Goal: Task Accomplishment & Management: Manage account settings

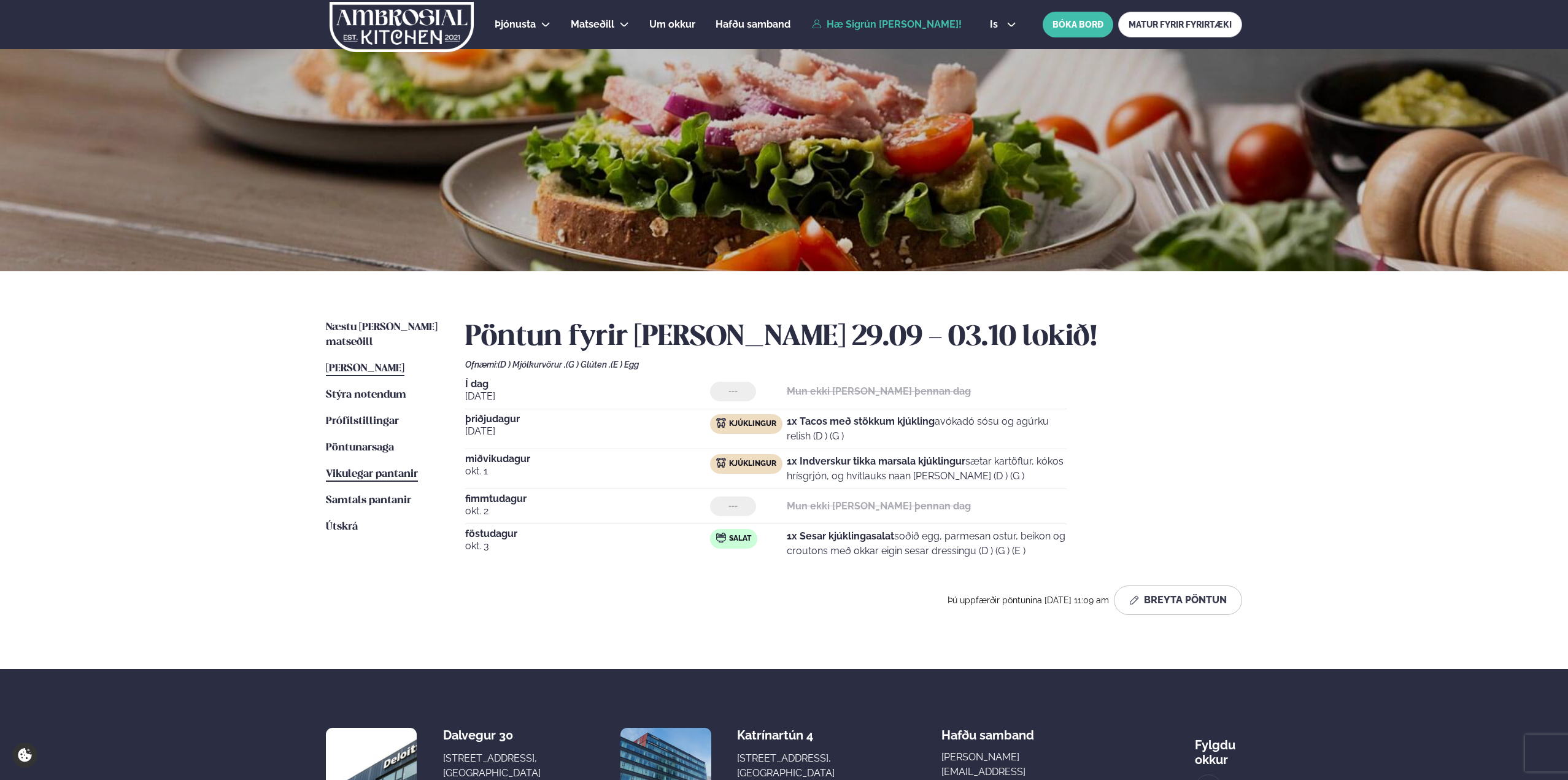
scroll to position [122, 0]
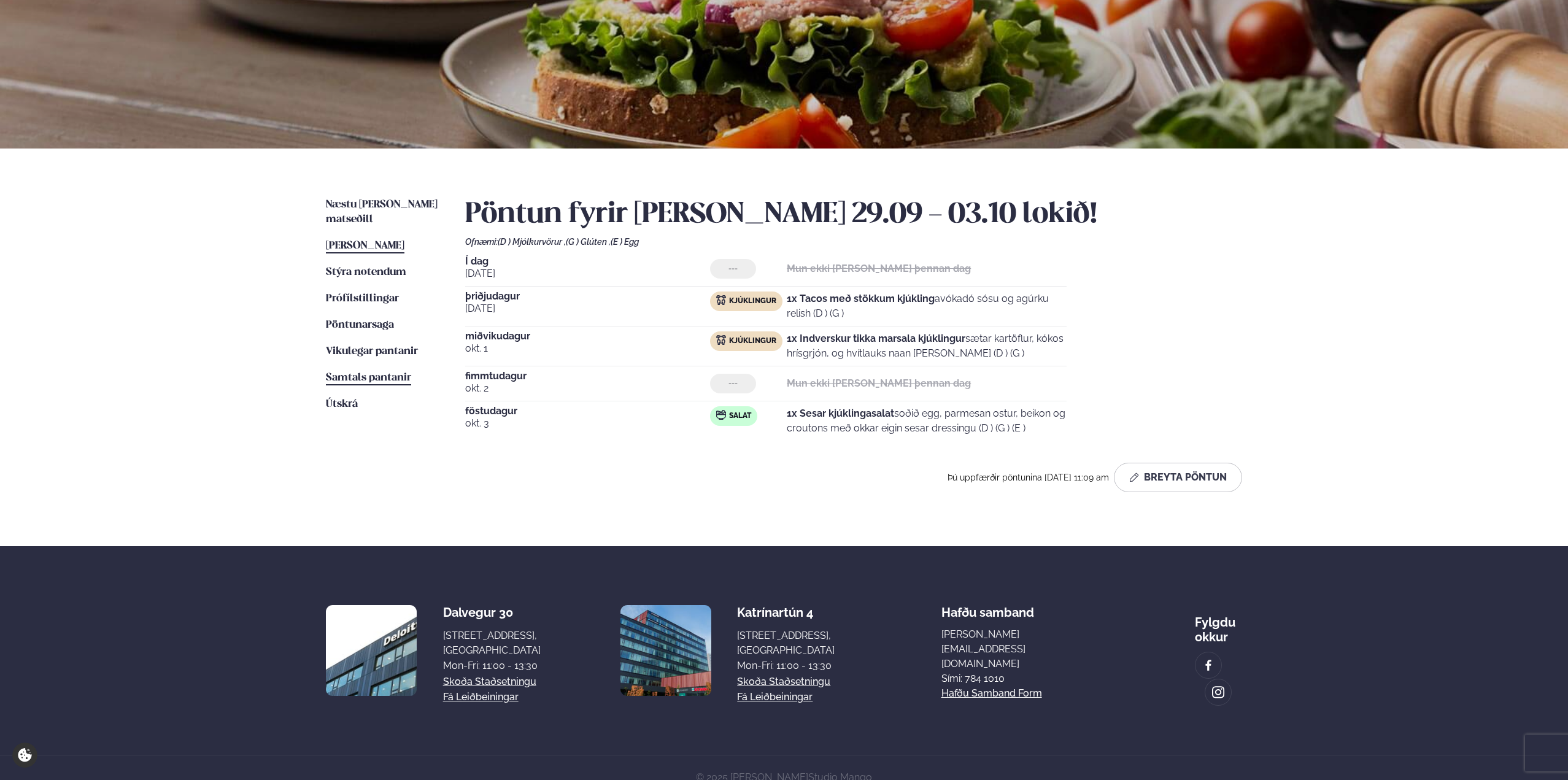
click at [367, 372] on span "Samtals pantanir" at bounding box center [368, 378] width 85 height 11
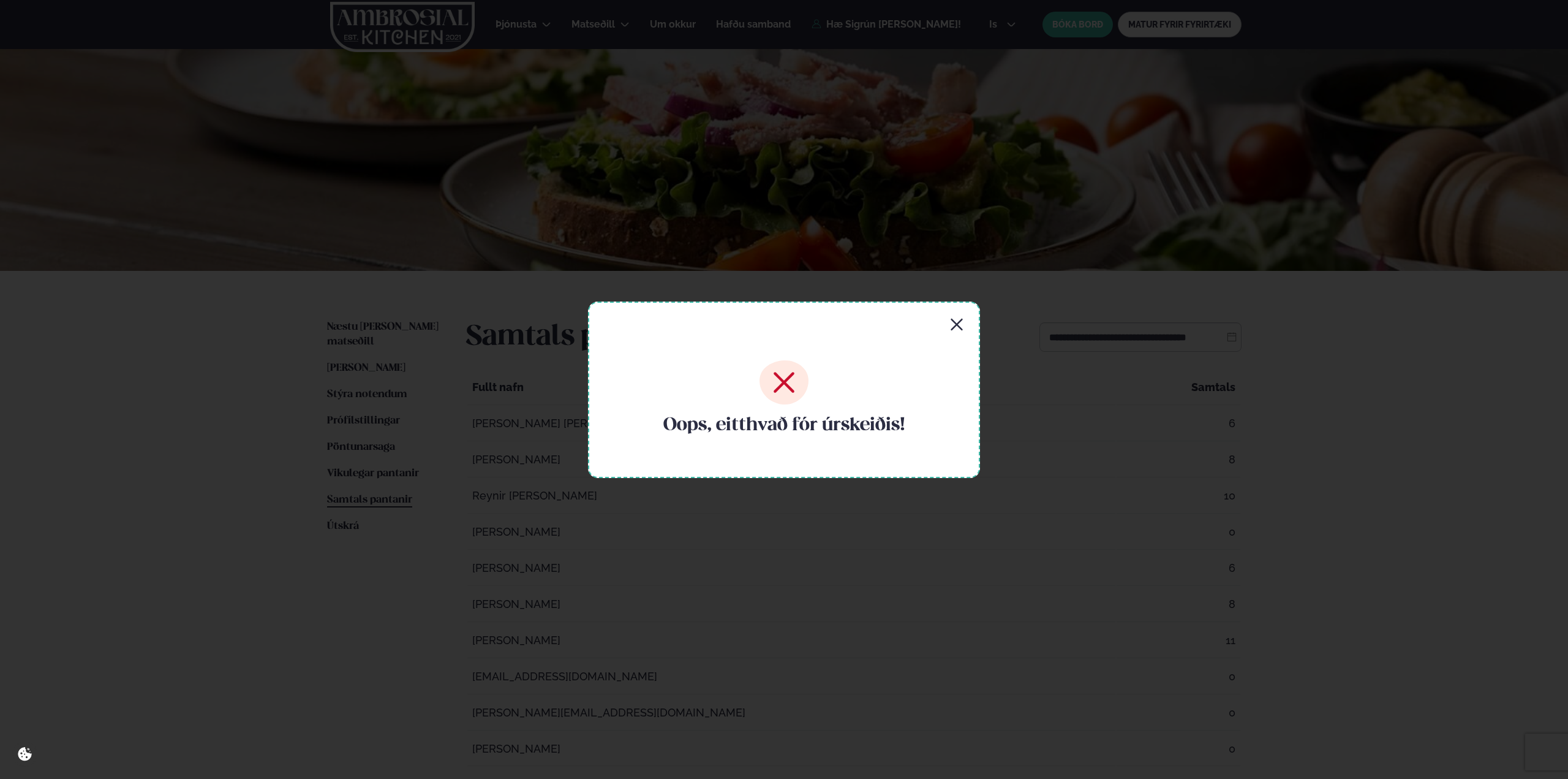
click at [944, 329] on div "Oops, eitthvað fór úrskeiðis!" at bounding box center [784, 390] width 392 height 176
click at [954, 323] on icon "button" at bounding box center [957, 325] width 15 height 15
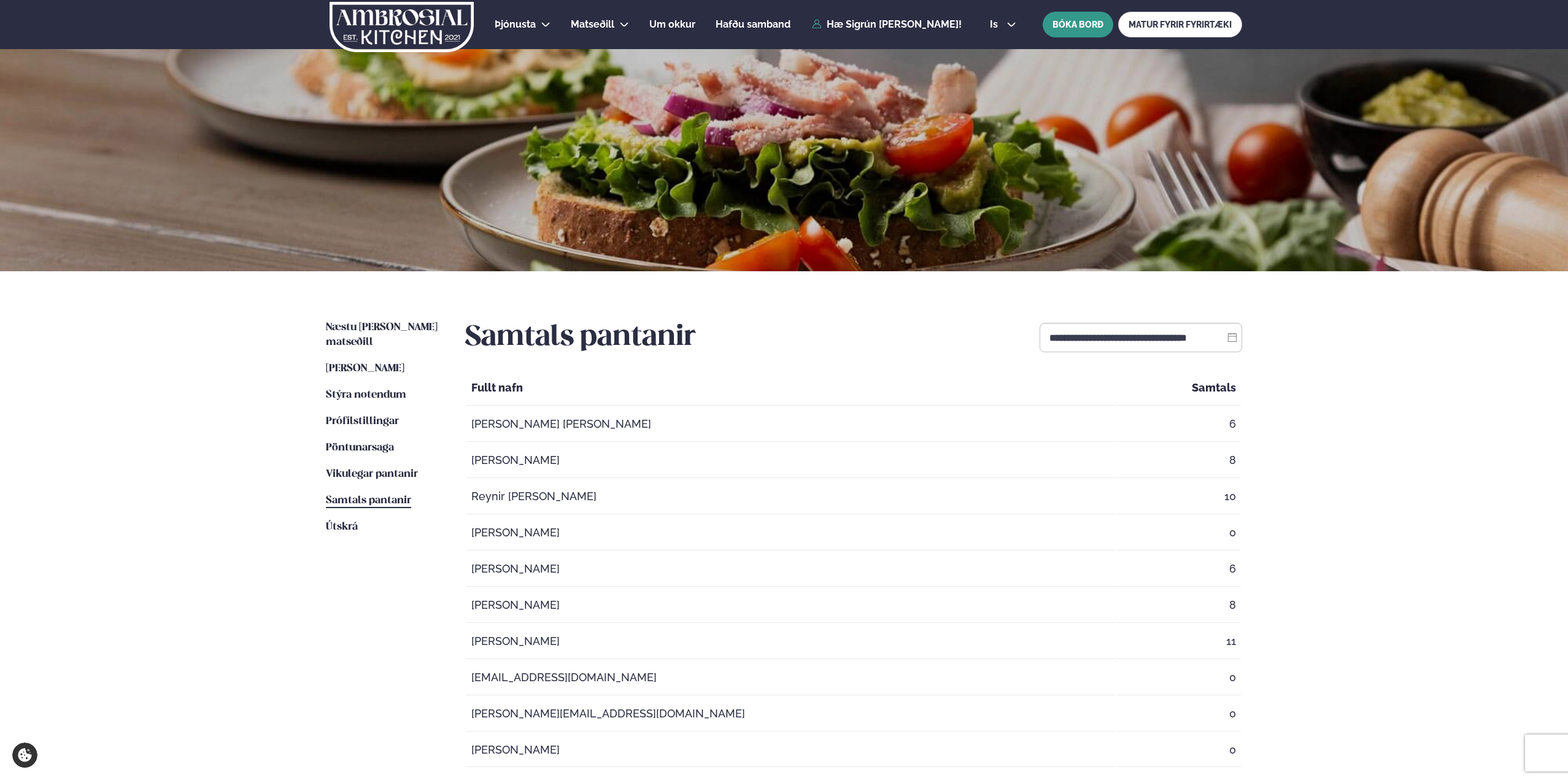
click at [1070, 32] on button "BÓKA BORÐ" at bounding box center [1077, 24] width 71 height 26
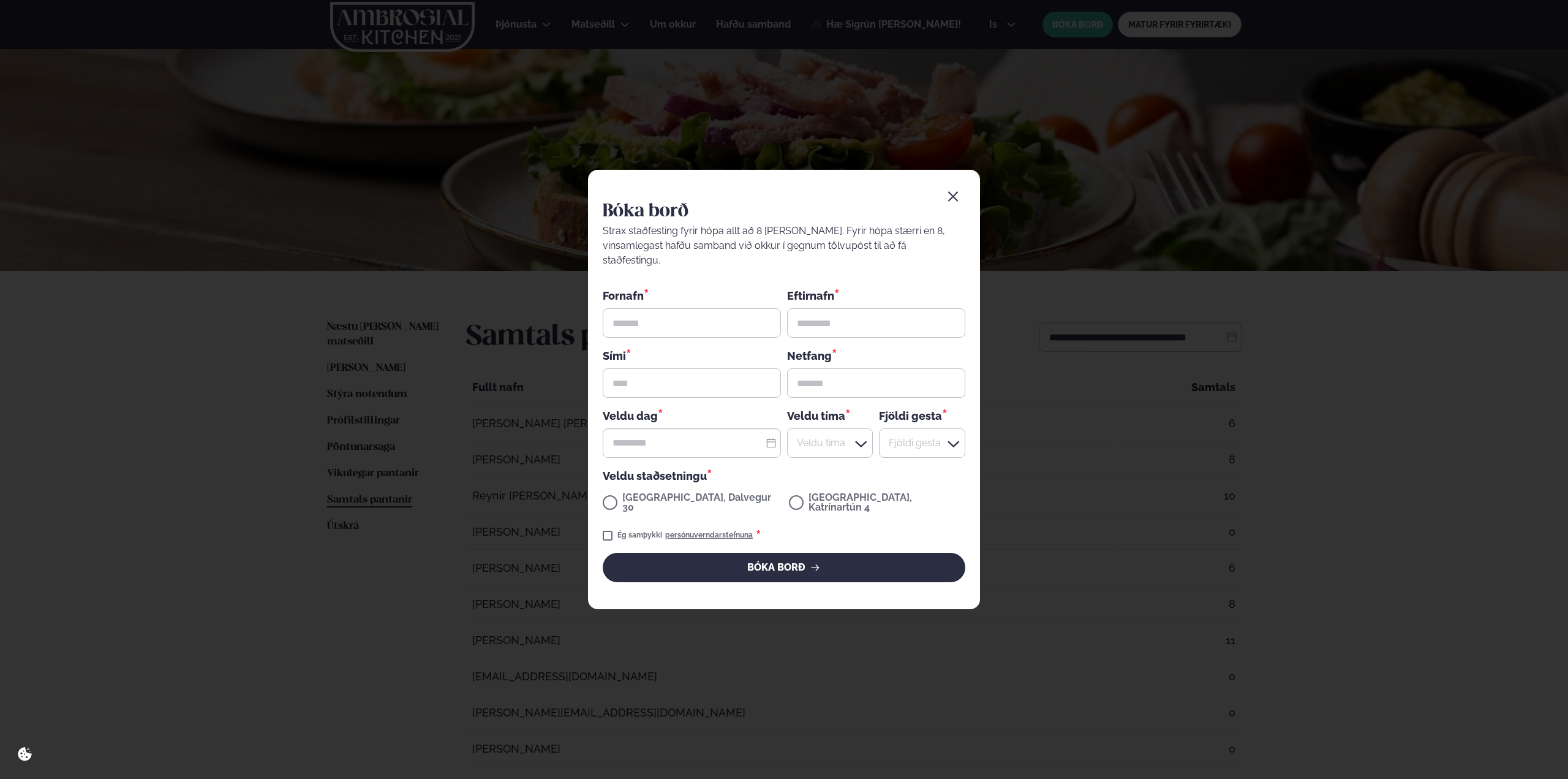
click at [952, 201] on icon "button" at bounding box center [953, 197] width 10 height 10
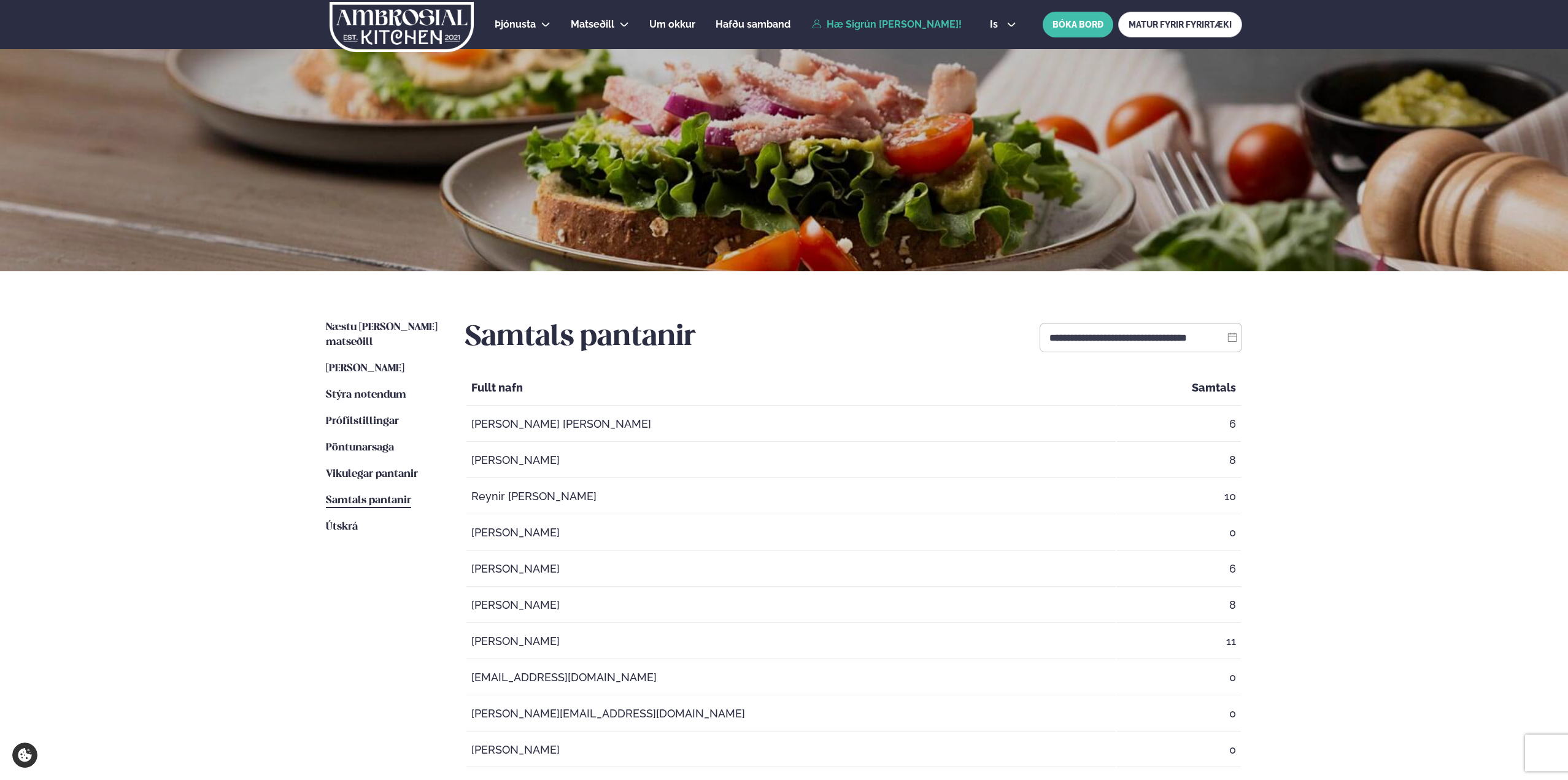
click at [852, 24] on link "Hæ Sigrún [PERSON_NAME]!" at bounding box center [886, 24] width 150 height 11
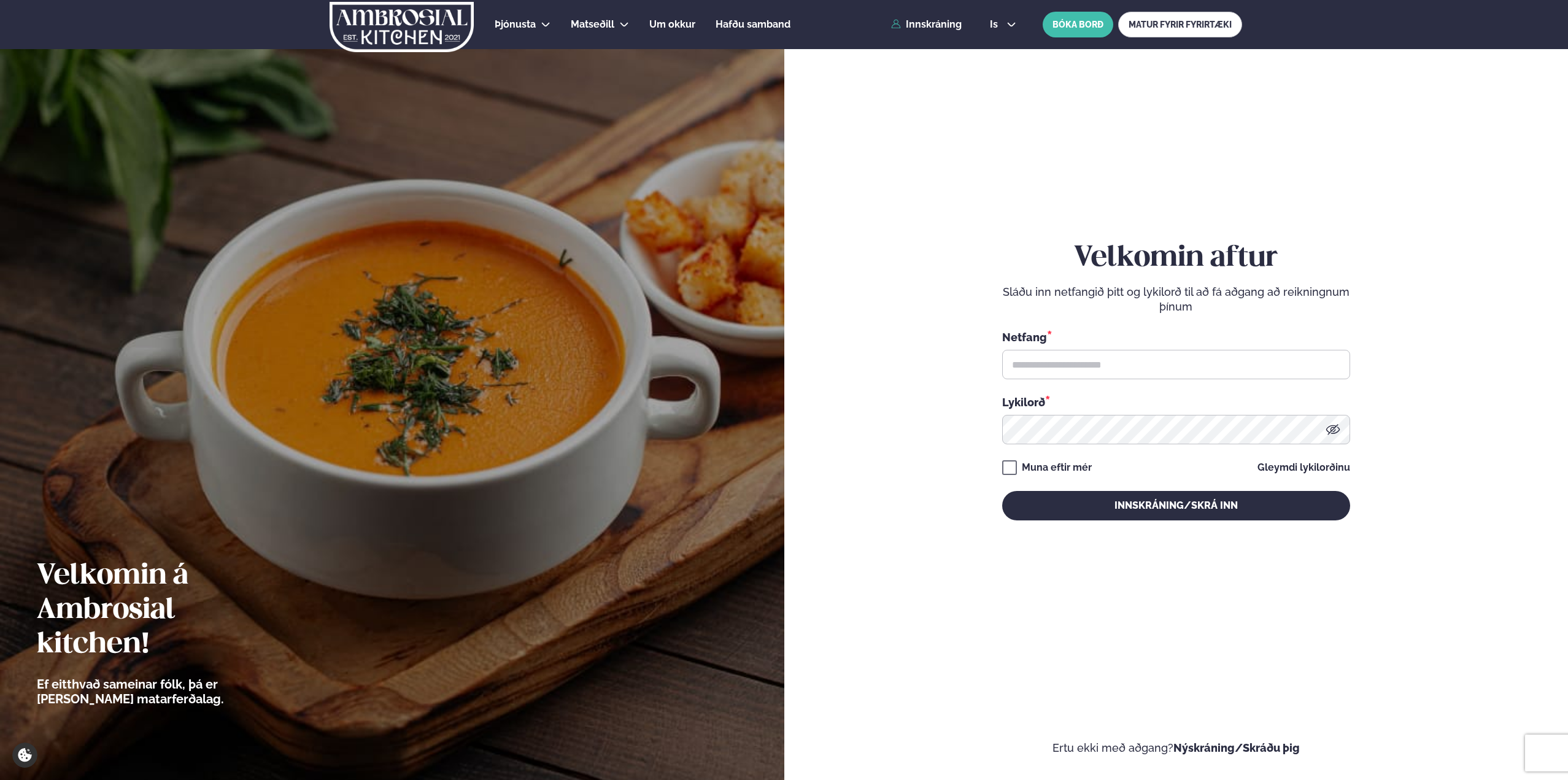
click at [1091, 388] on div "Netfang * Lykilorð *" at bounding box center [1176, 387] width 348 height 115
click at [1091, 372] on input "text" at bounding box center [1176, 364] width 348 height 29
type input "**********"
click at [1177, 451] on div "**********" at bounding box center [1176, 380] width 348 height 279
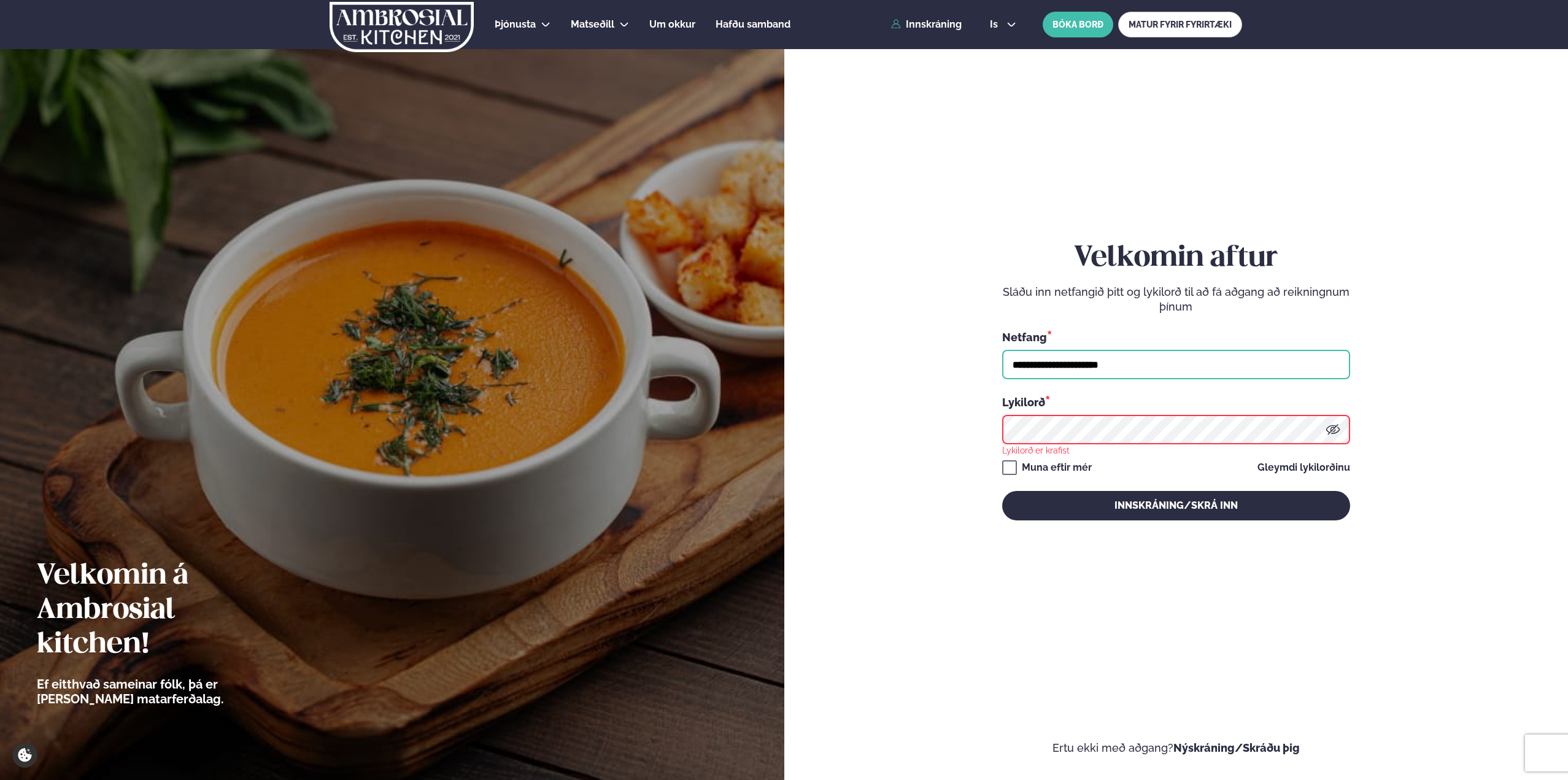
click at [1114, 362] on input "**********" at bounding box center [1176, 364] width 348 height 29
click at [1088, 456] on div "**********" at bounding box center [1176, 380] width 348 height 279
click at [1082, 467] on div "Muna eftir mér" at bounding box center [1056, 468] width 70 height 15
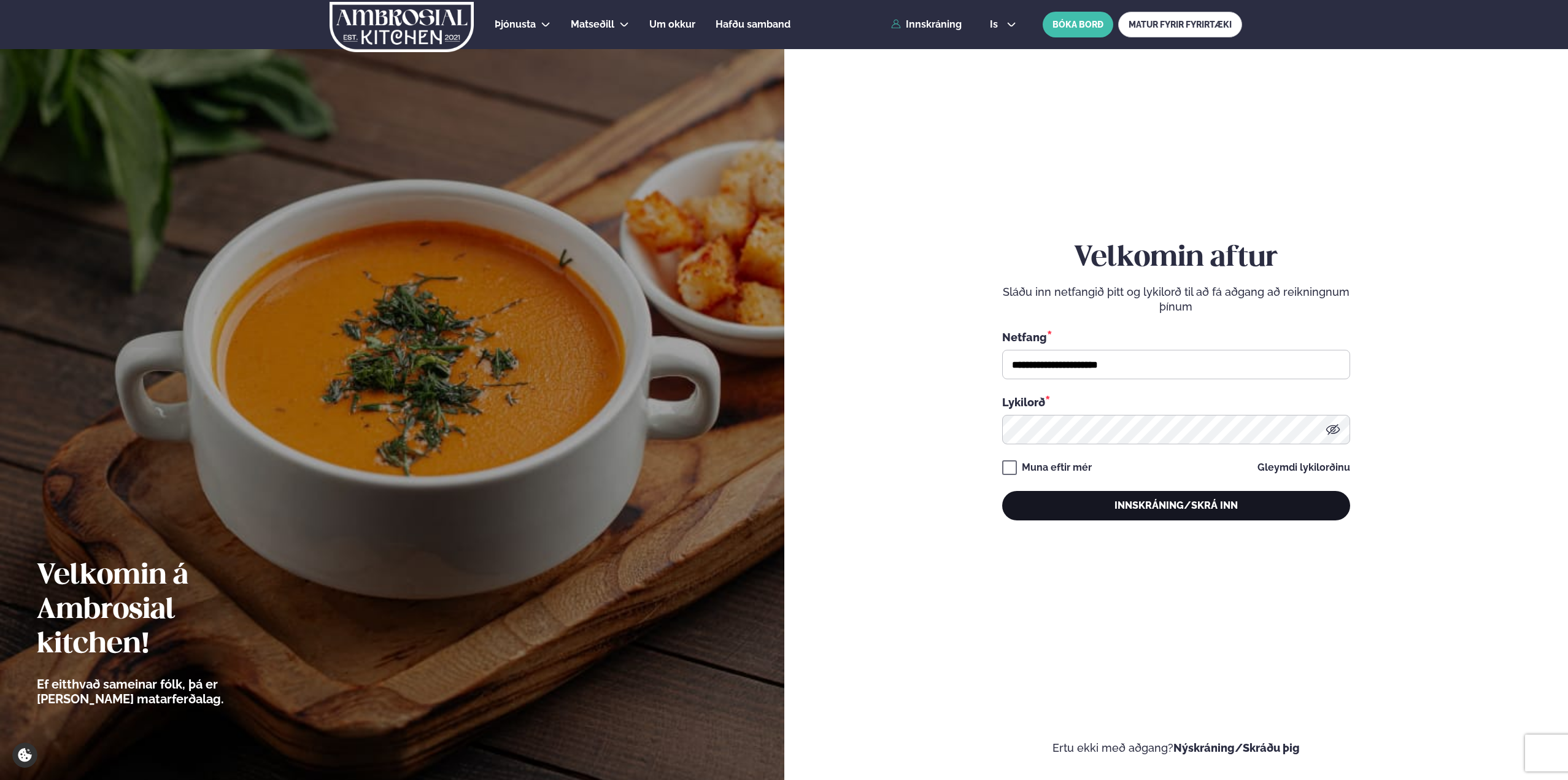
click at [1144, 498] on button "Innskráning/Skrá inn" at bounding box center [1176, 505] width 348 height 29
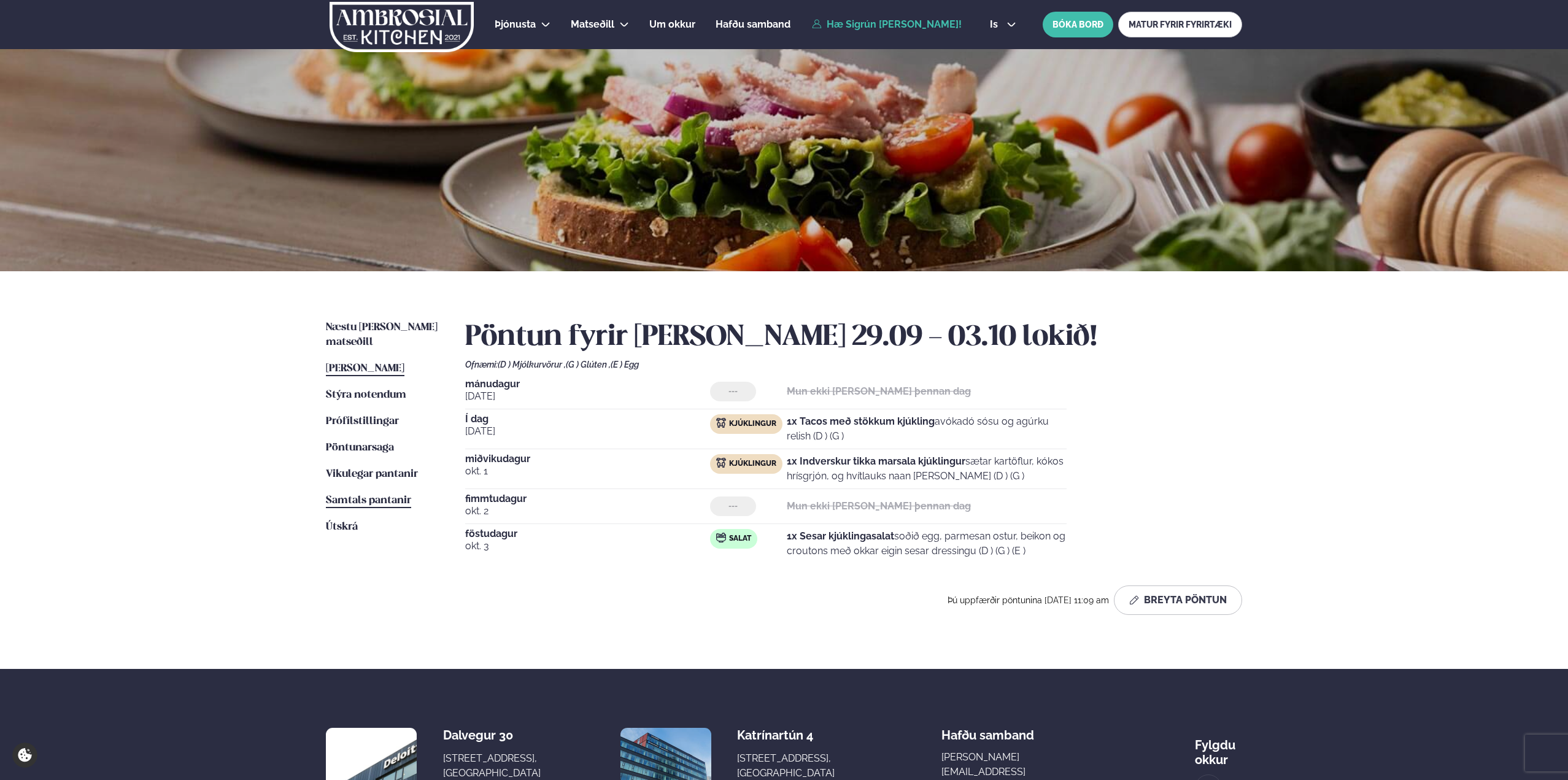
click at [362, 493] on link "Samtals pantanir Samtals pantanir" at bounding box center [368, 501] width 85 height 15
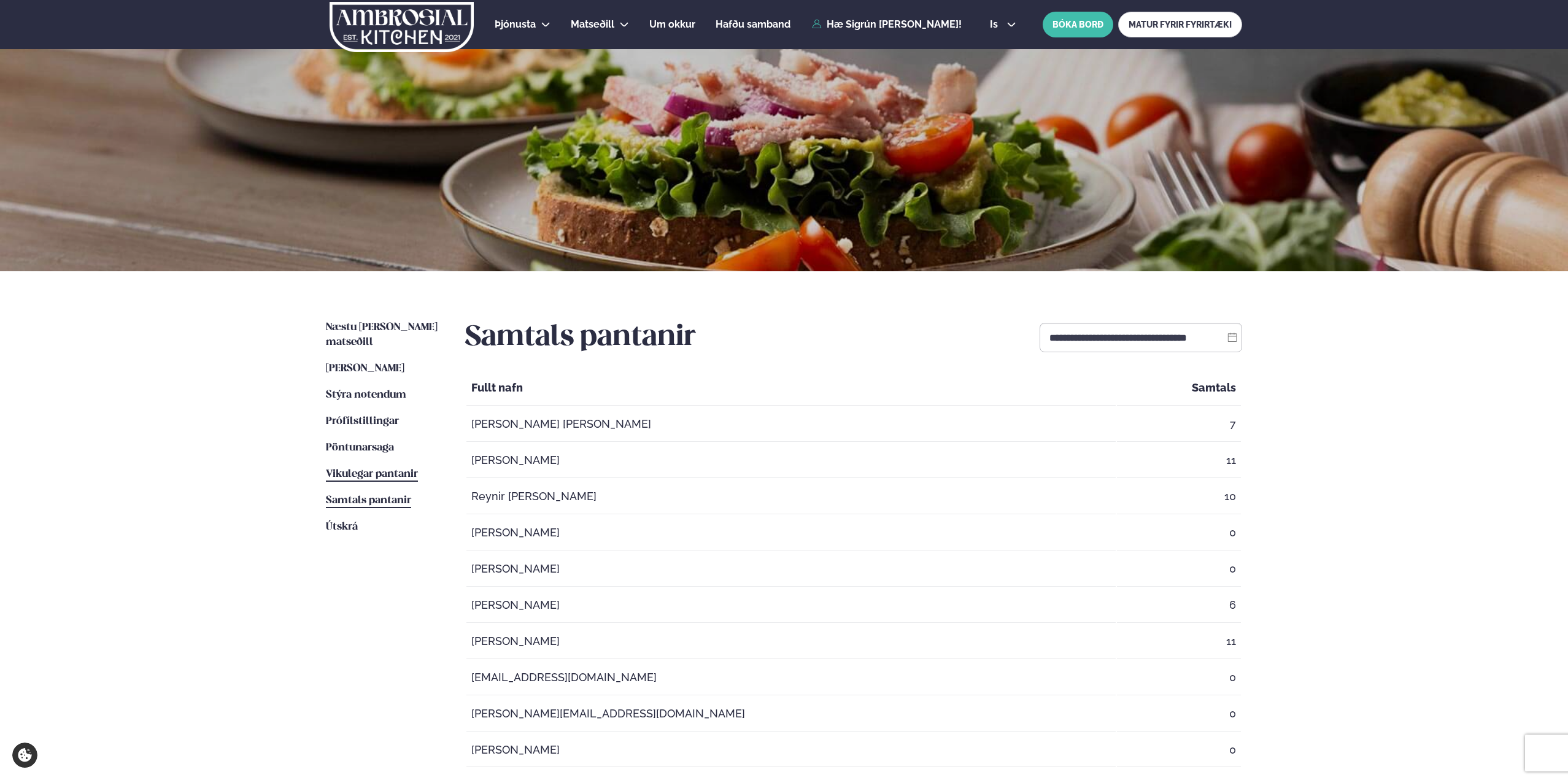
click at [404, 469] on span "Vikulegar pantanir" at bounding box center [372, 474] width 92 height 11
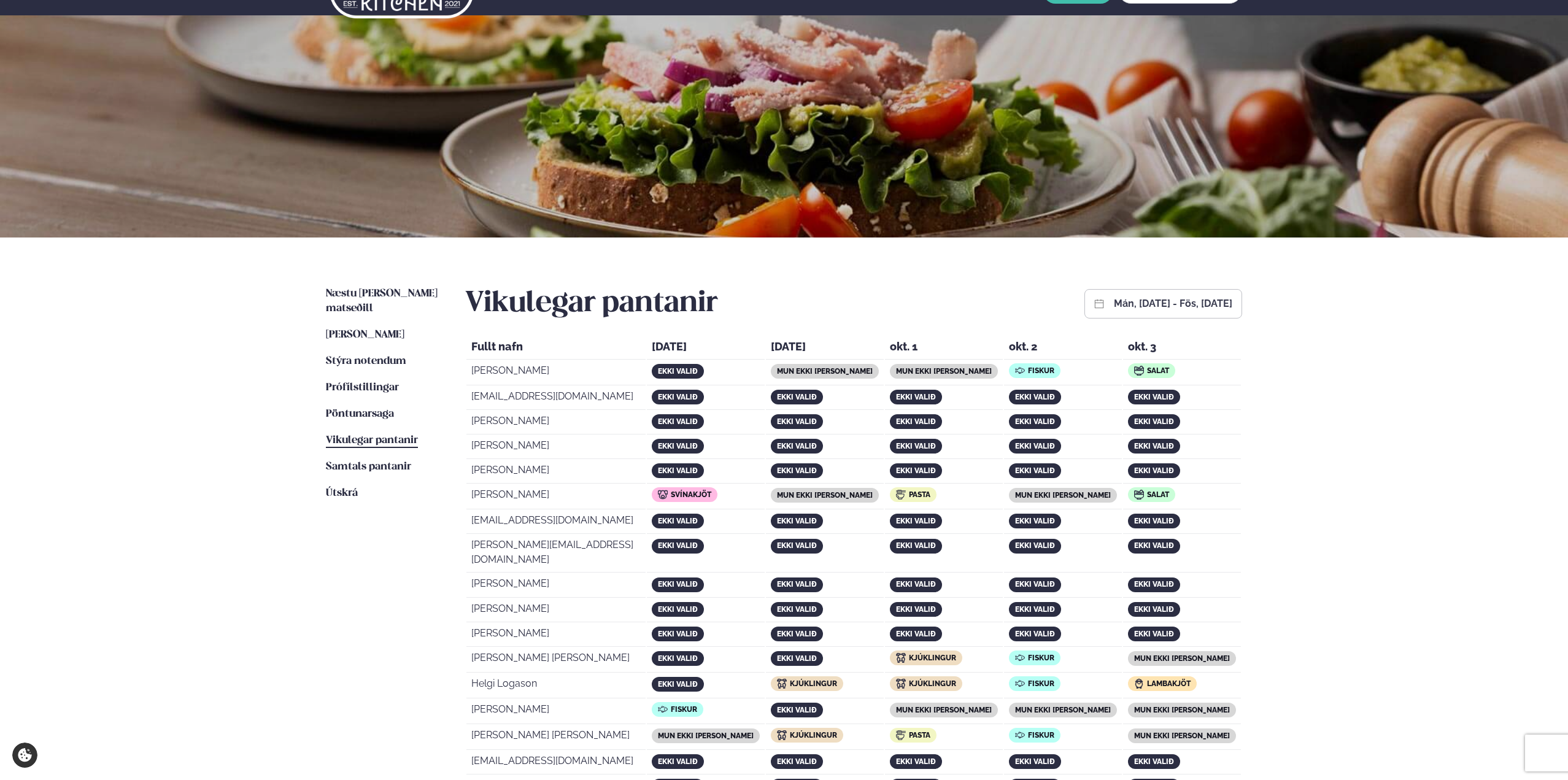
scroll to position [62, 0]
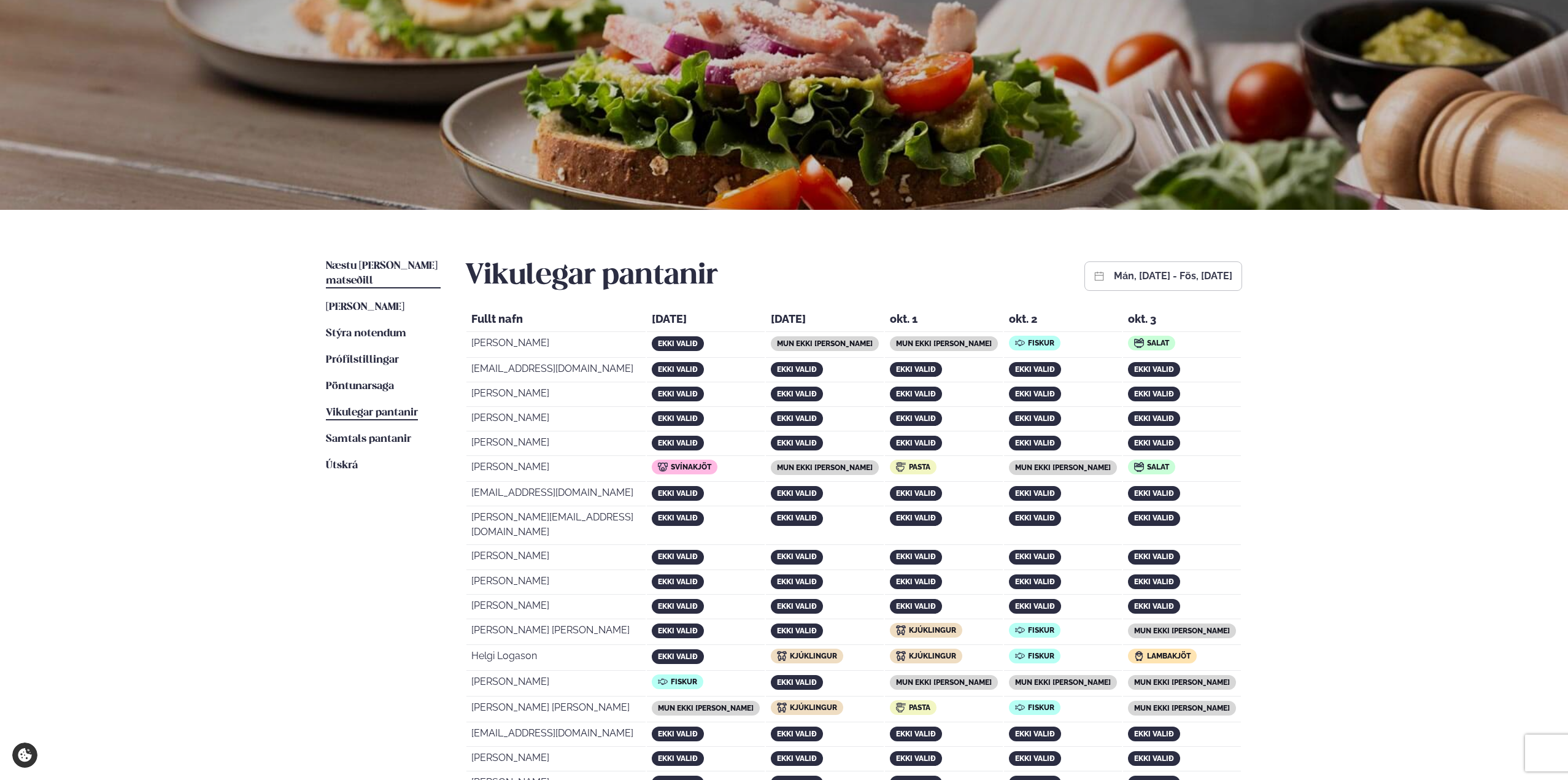
click at [375, 265] on span "Næstu [PERSON_NAME] matseðill" at bounding box center [382, 273] width 112 height 25
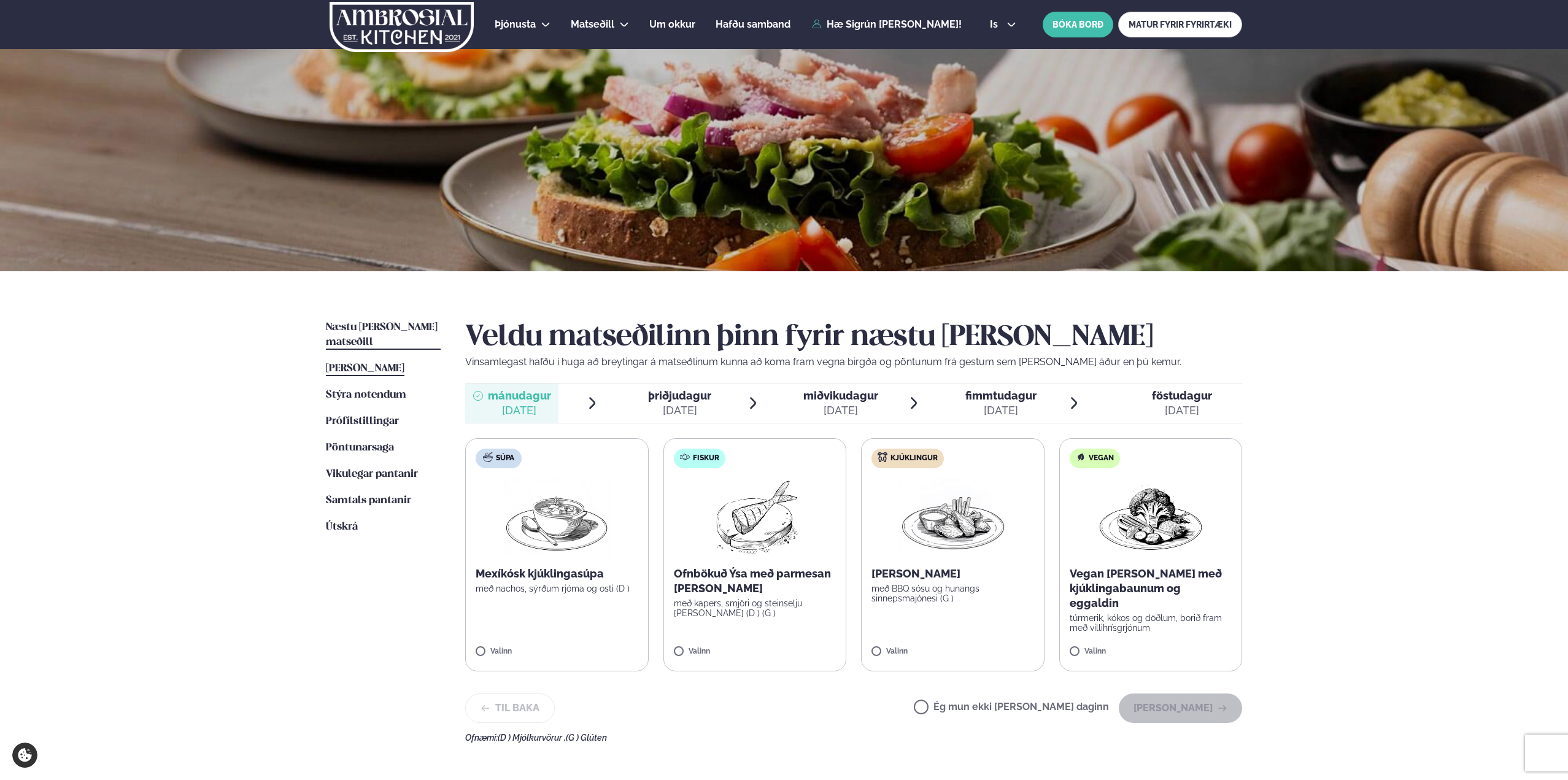
click at [373, 363] on span "[PERSON_NAME]" at bounding box center [365, 368] width 78 height 11
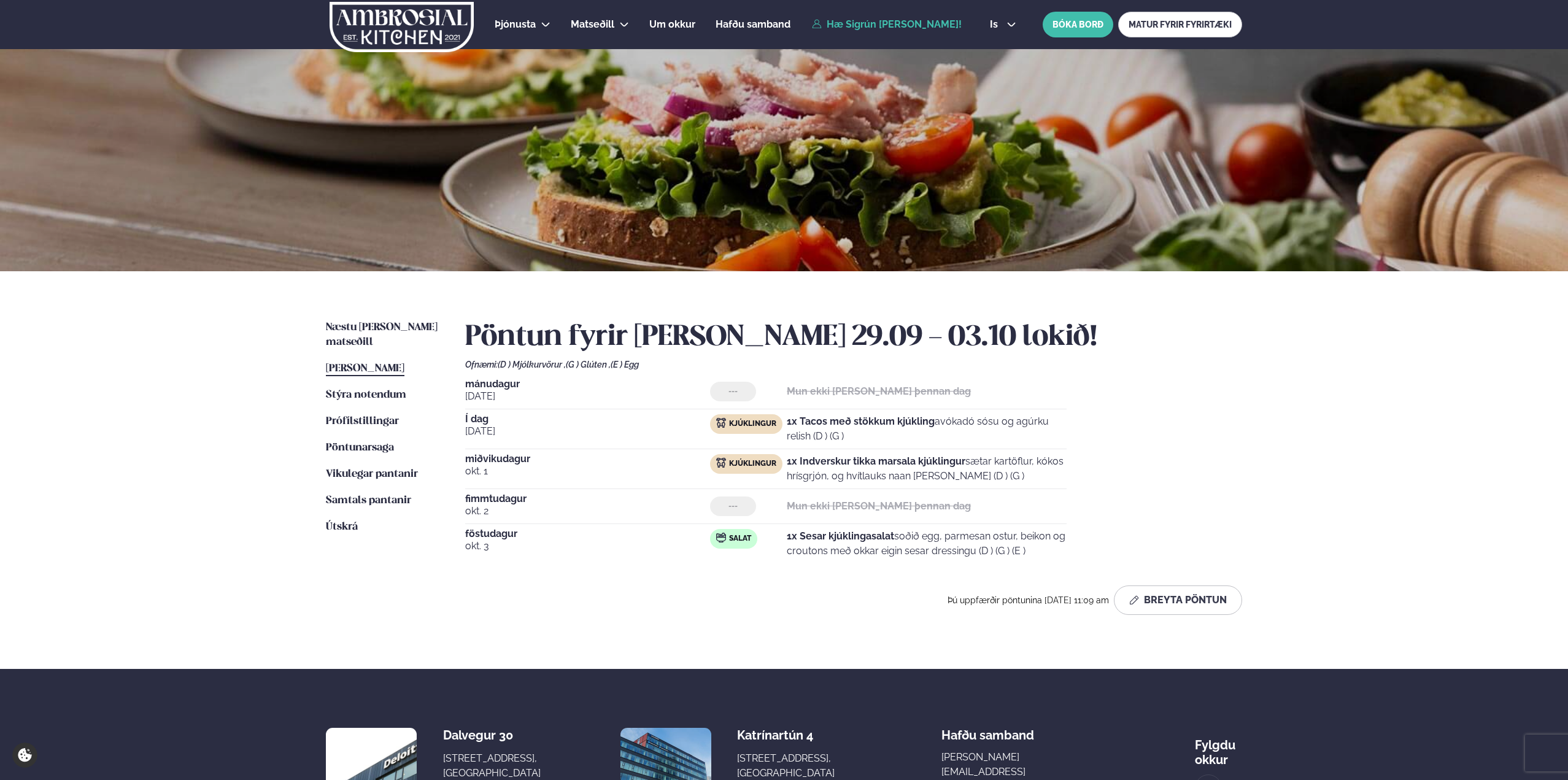
click at [381, 371] on ul "Næstu [PERSON_NAME] matseðill Næsta vika [PERSON_NAME] matseðill Þessa [PERSON_…" at bounding box center [383, 472] width 115 height 304
click at [380, 390] on span "Stýra notendum" at bounding box center [366, 395] width 80 height 11
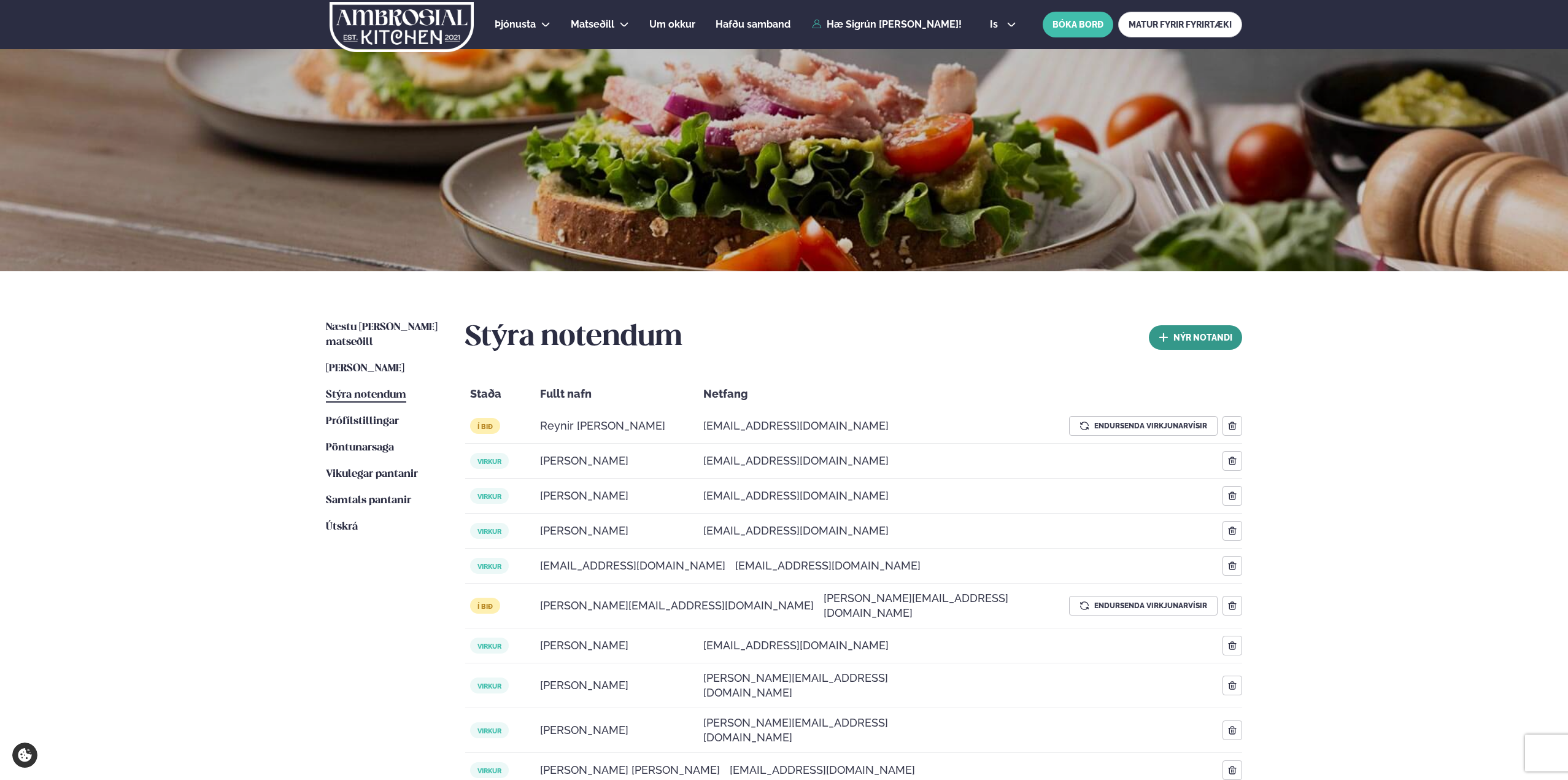
click at [1175, 336] on button "nýr Notandi" at bounding box center [1196, 337] width 93 height 24
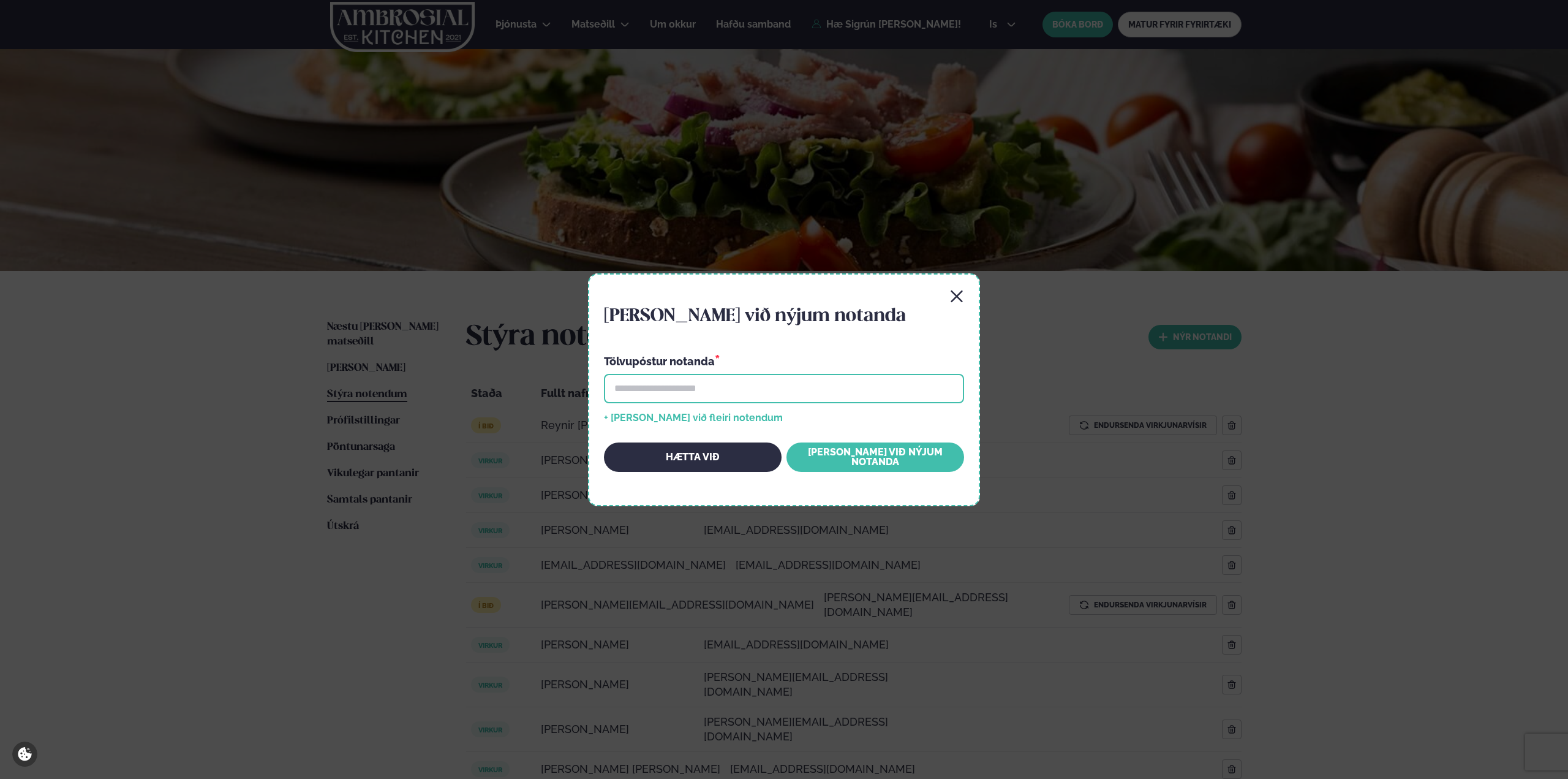
click at [767, 395] on input "email" at bounding box center [784, 388] width 360 height 29
type input "**********"
click at [836, 454] on button "[PERSON_NAME] við nýjum notanda" at bounding box center [876, 457] width 178 height 29
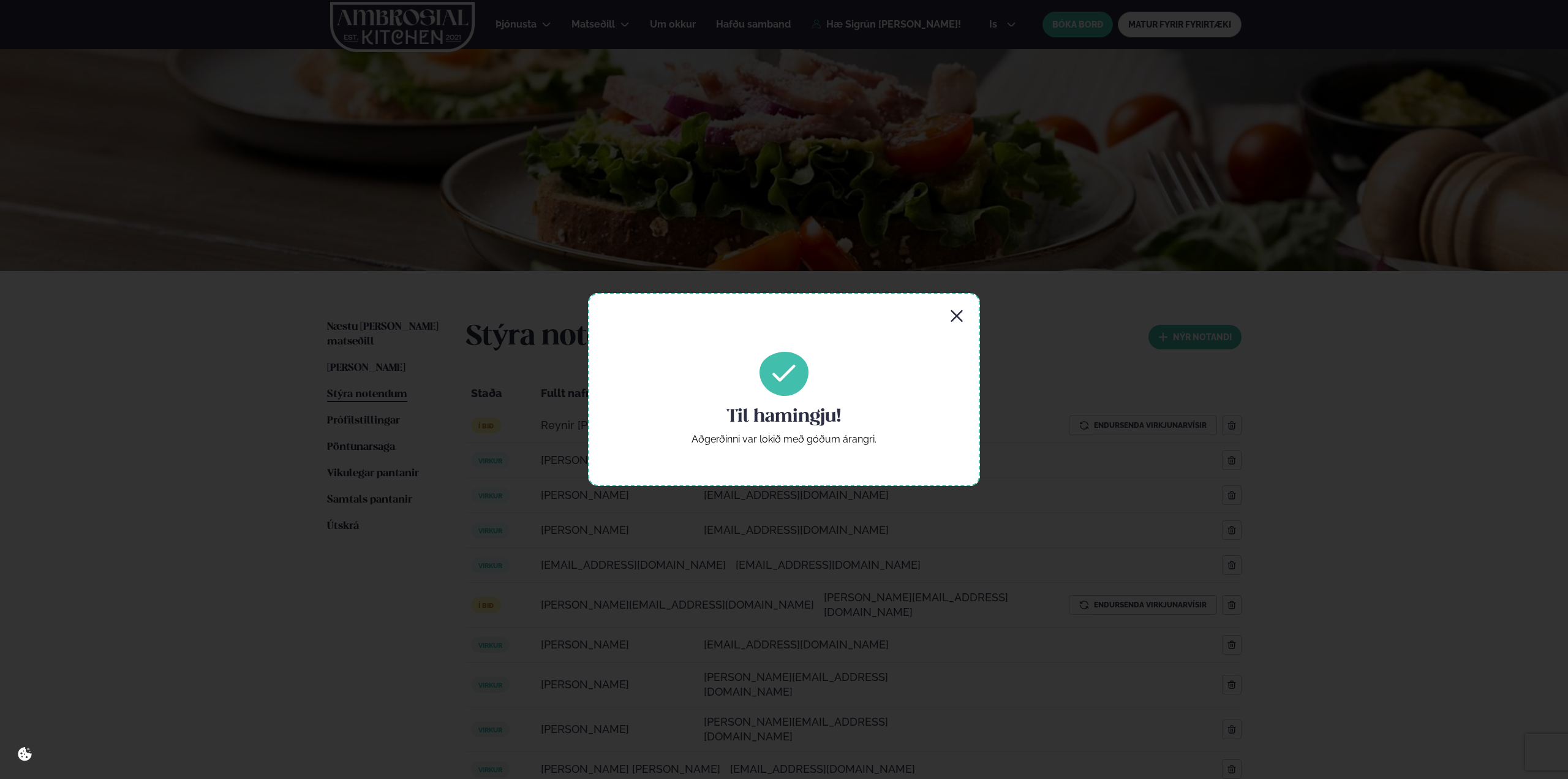
click at [968, 315] on div "Til hamingju! Aðgerðinni var lokið með góðum árangri." at bounding box center [784, 389] width 392 height 192
click at [957, 316] on icon "button" at bounding box center [957, 316] width 12 height 12
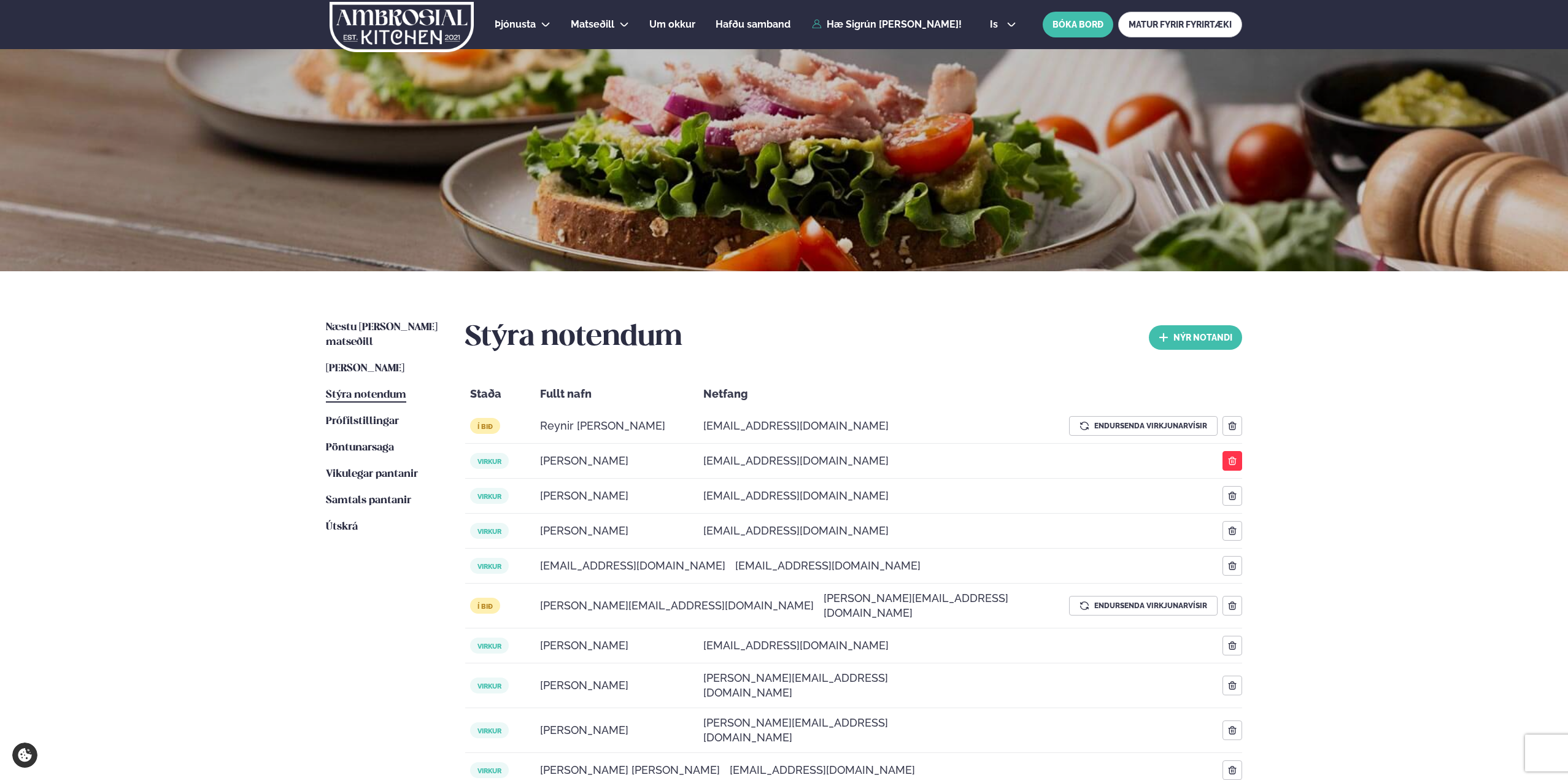
click at [1236, 460] on icon "button" at bounding box center [1232, 461] width 8 height 8
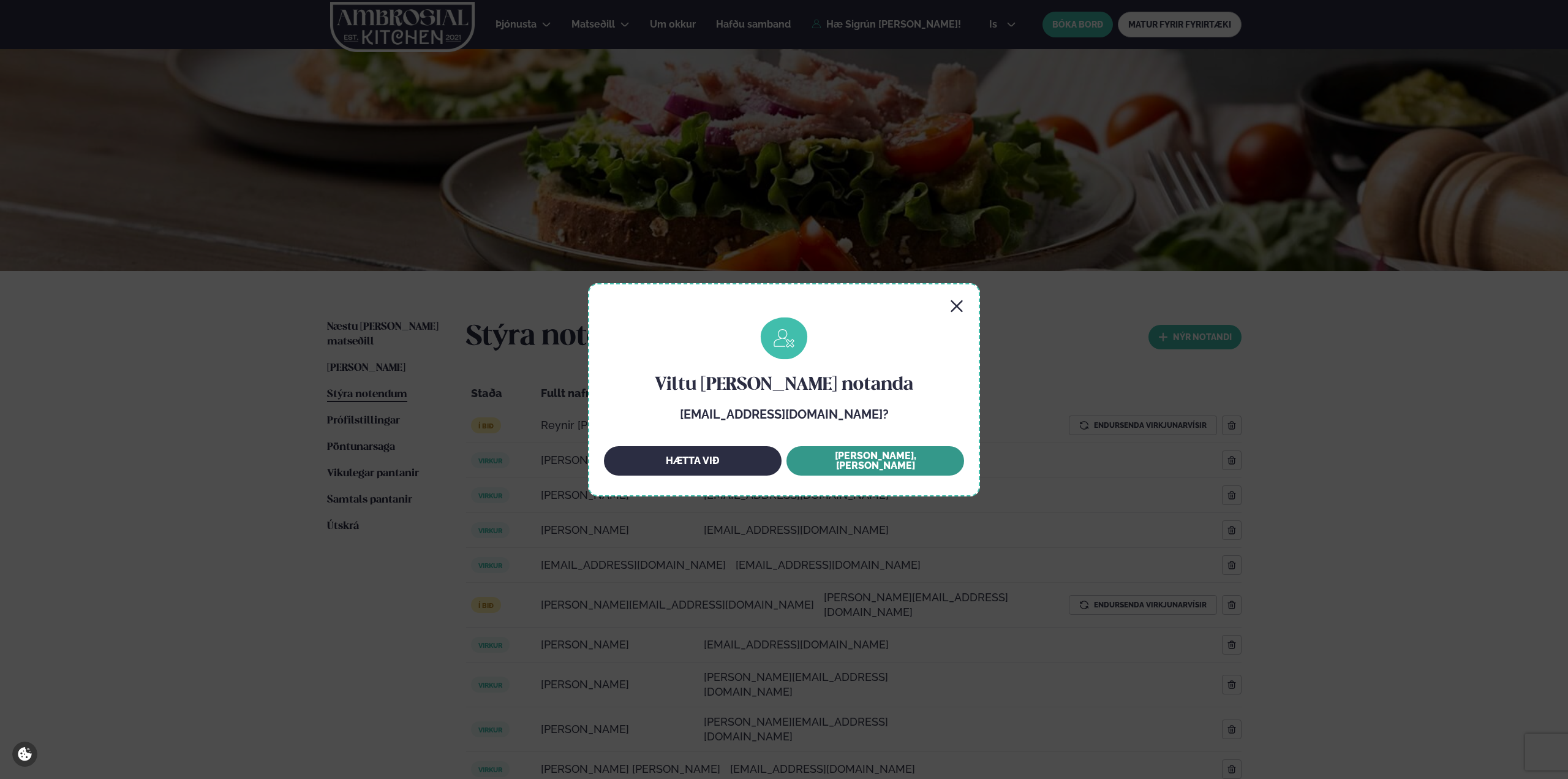
click at [913, 461] on button "[PERSON_NAME], [PERSON_NAME]" at bounding box center [876, 460] width 178 height 29
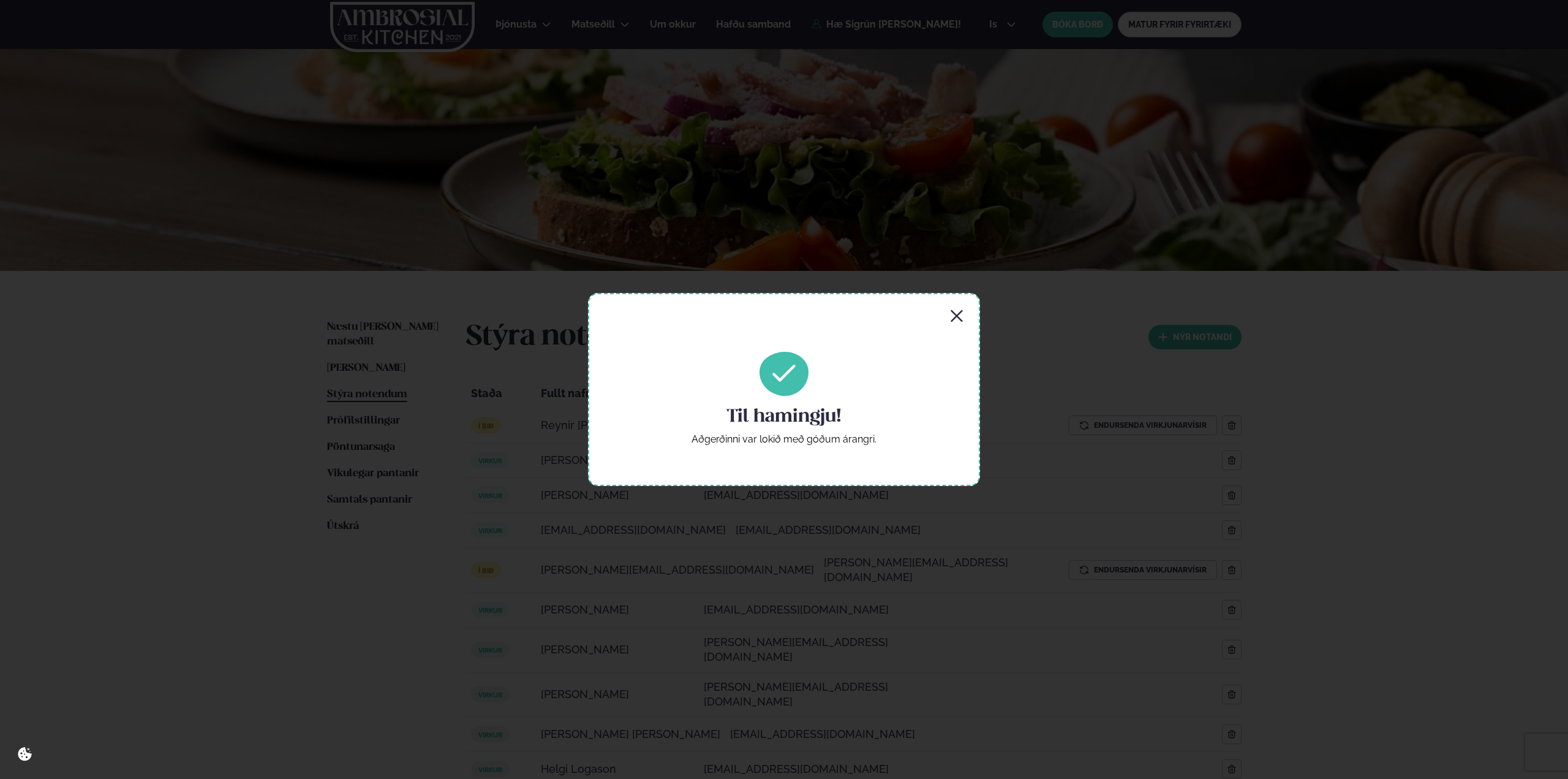
click at [989, 571] on div "Til hamingju! Aðgerðinni var lokið með góðum árangri." at bounding box center [784, 390] width 1568 height 779
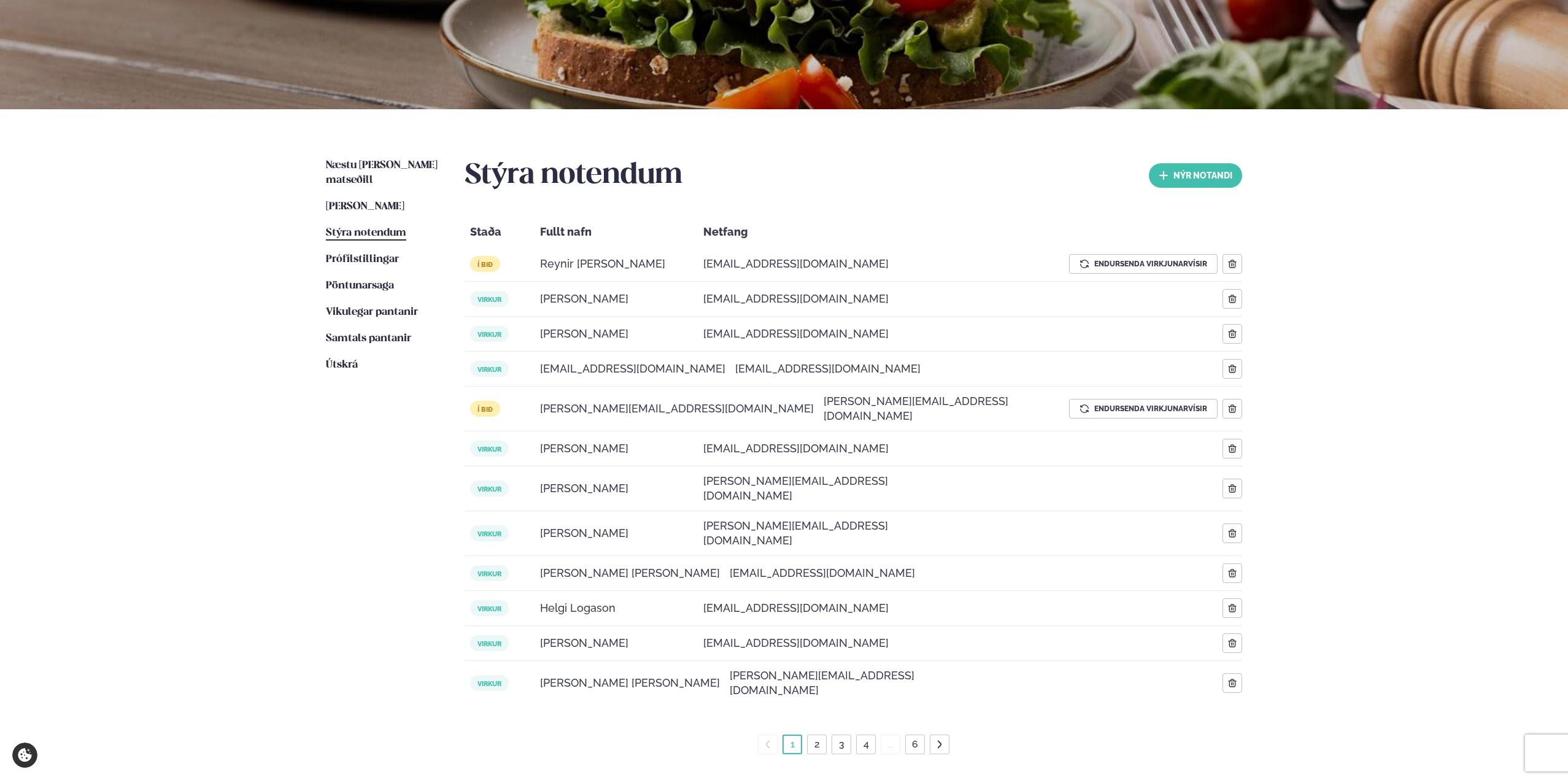
scroll to position [184, 0]
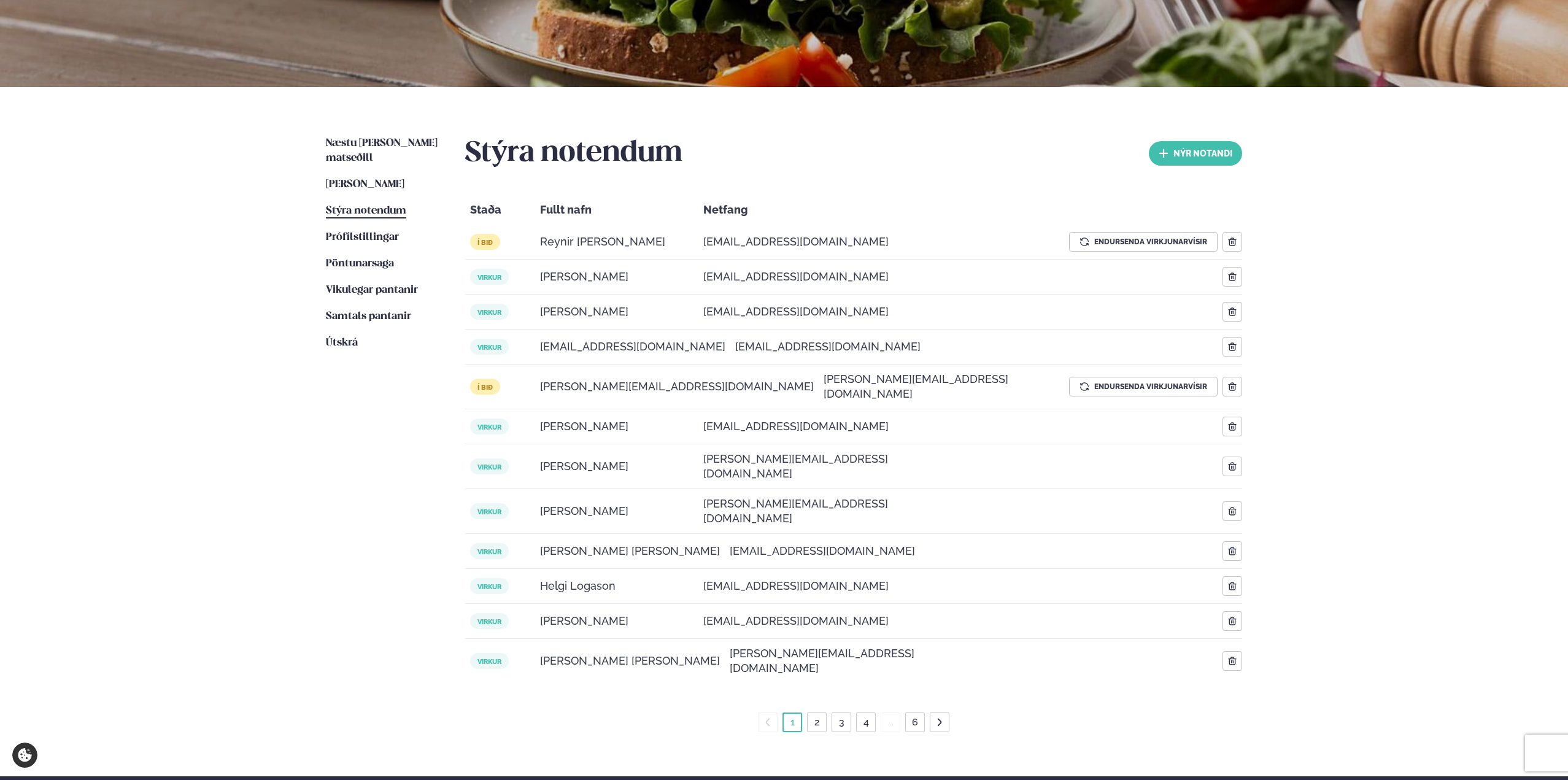
click at [825, 712] on li "2" at bounding box center [816, 722] width 20 height 20
click at [818, 712] on link "2" at bounding box center [816, 722] width 11 height 20
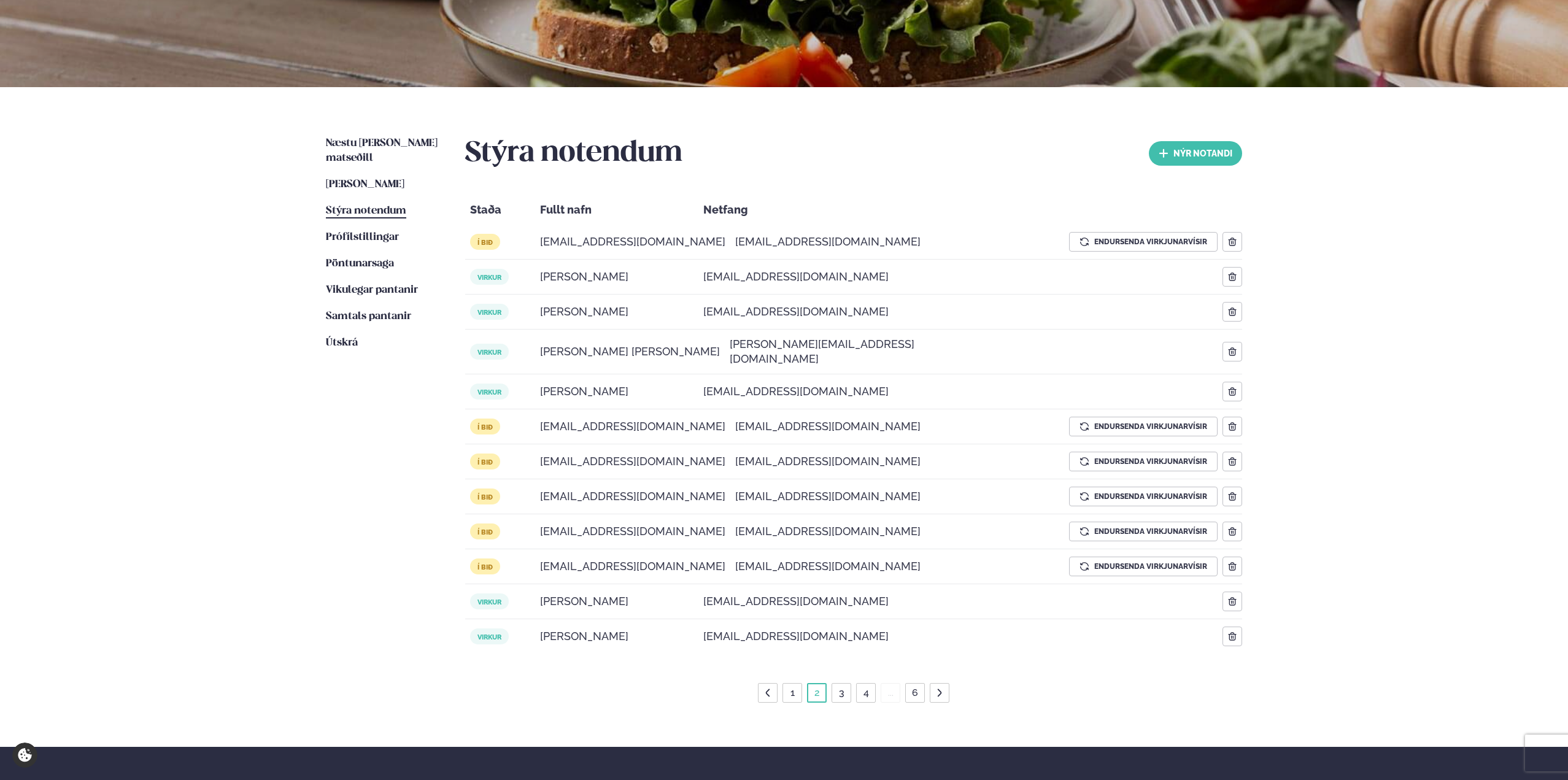
scroll to position [320, 0]
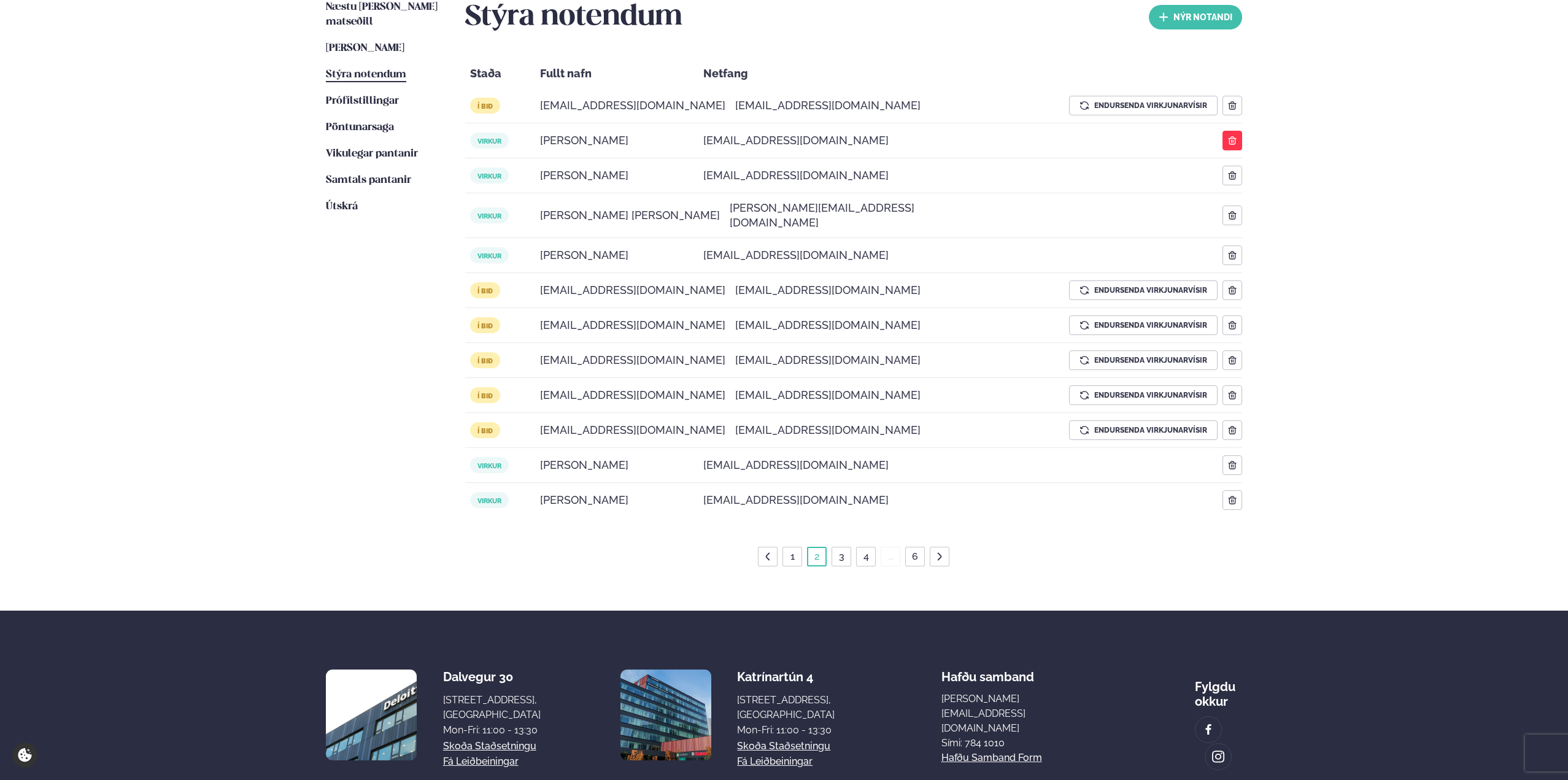
click at [1231, 141] on icon "button" at bounding box center [1231, 142] width 1 height 3
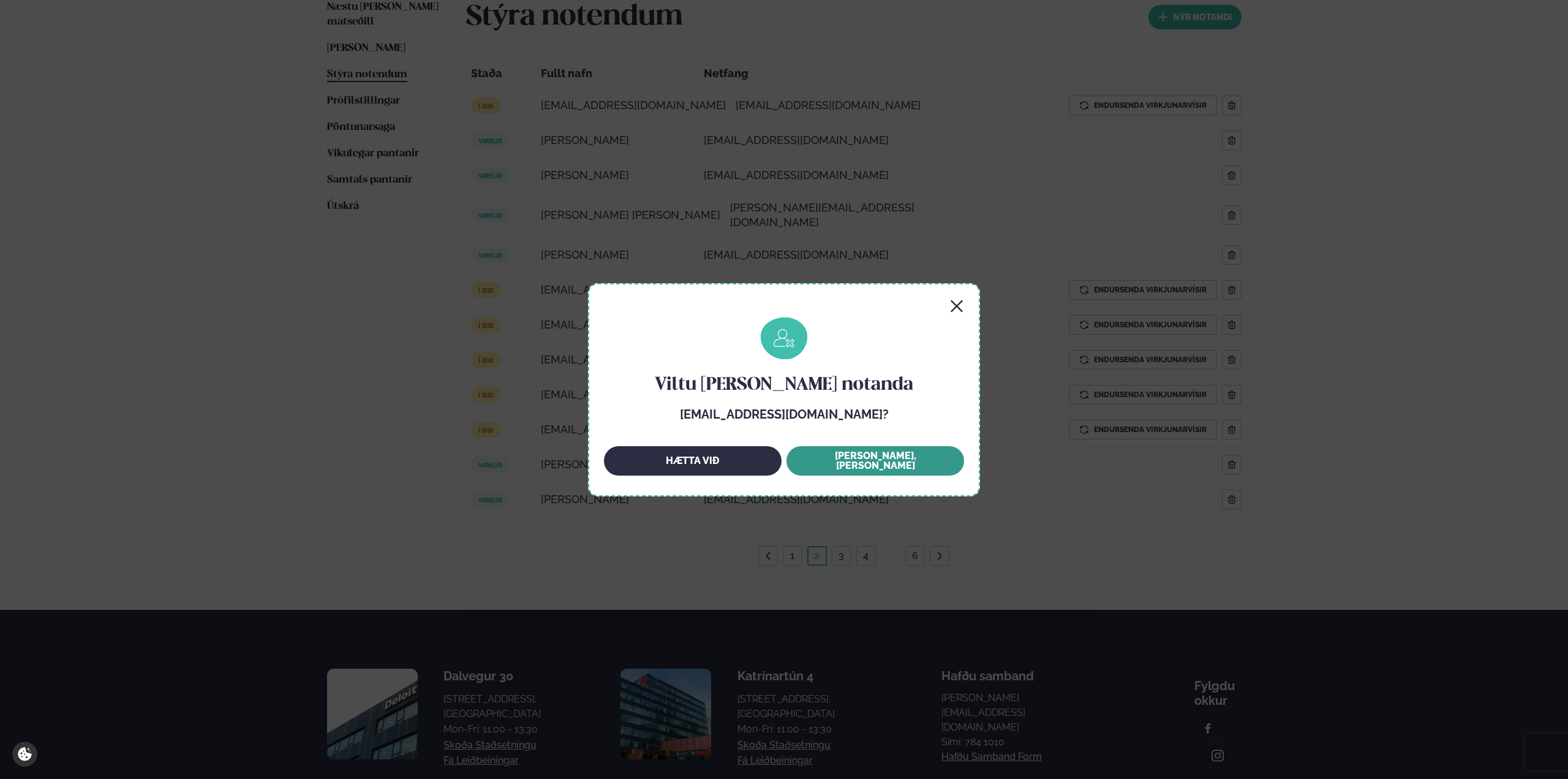
click at [850, 468] on button "[PERSON_NAME], [PERSON_NAME]" at bounding box center [876, 460] width 178 height 29
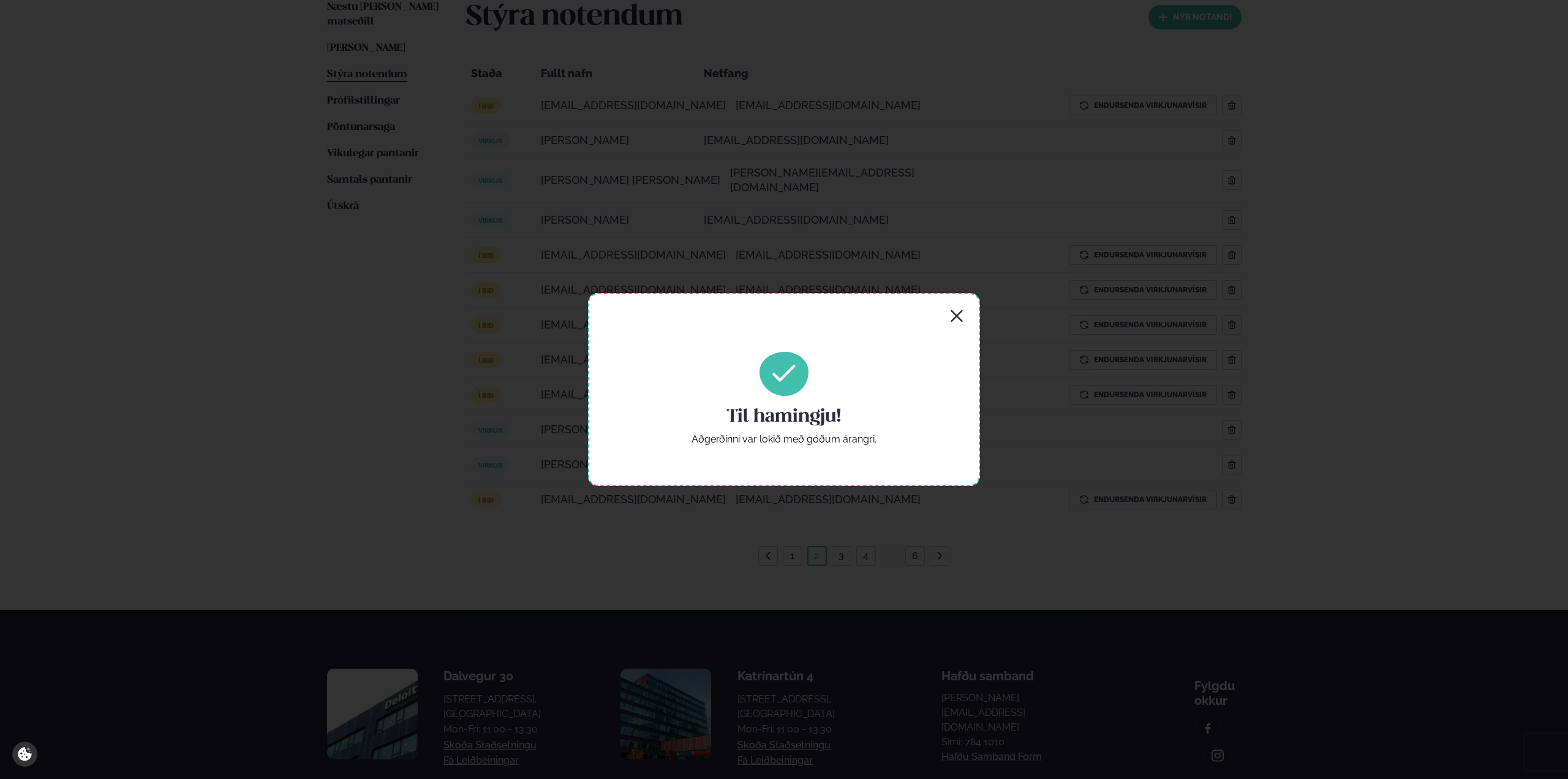
click at [957, 315] on icon "button" at bounding box center [957, 316] width 15 height 15
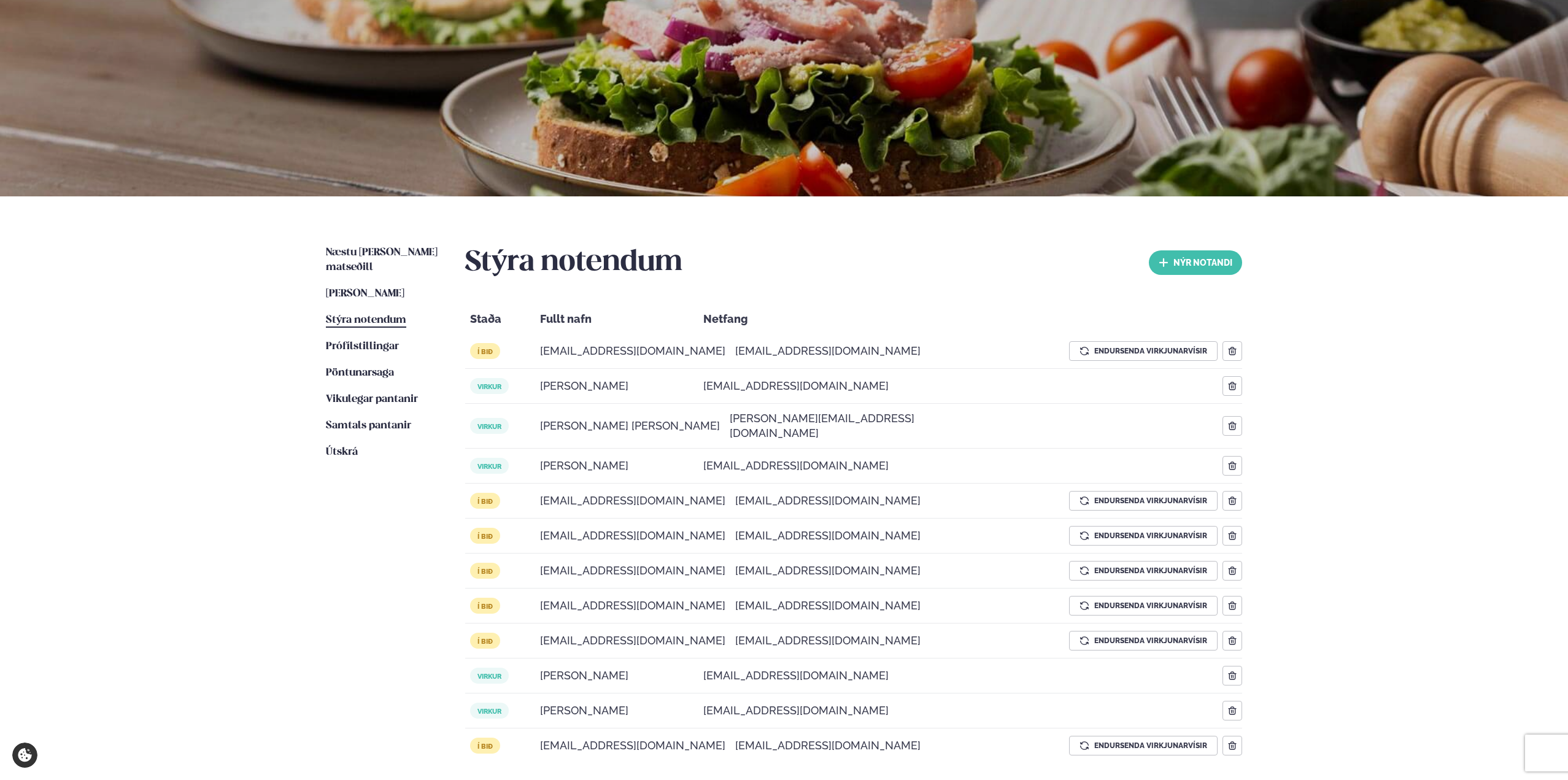
scroll to position [0, 0]
